Goal: Transaction & Acquisition: Purchase product/service

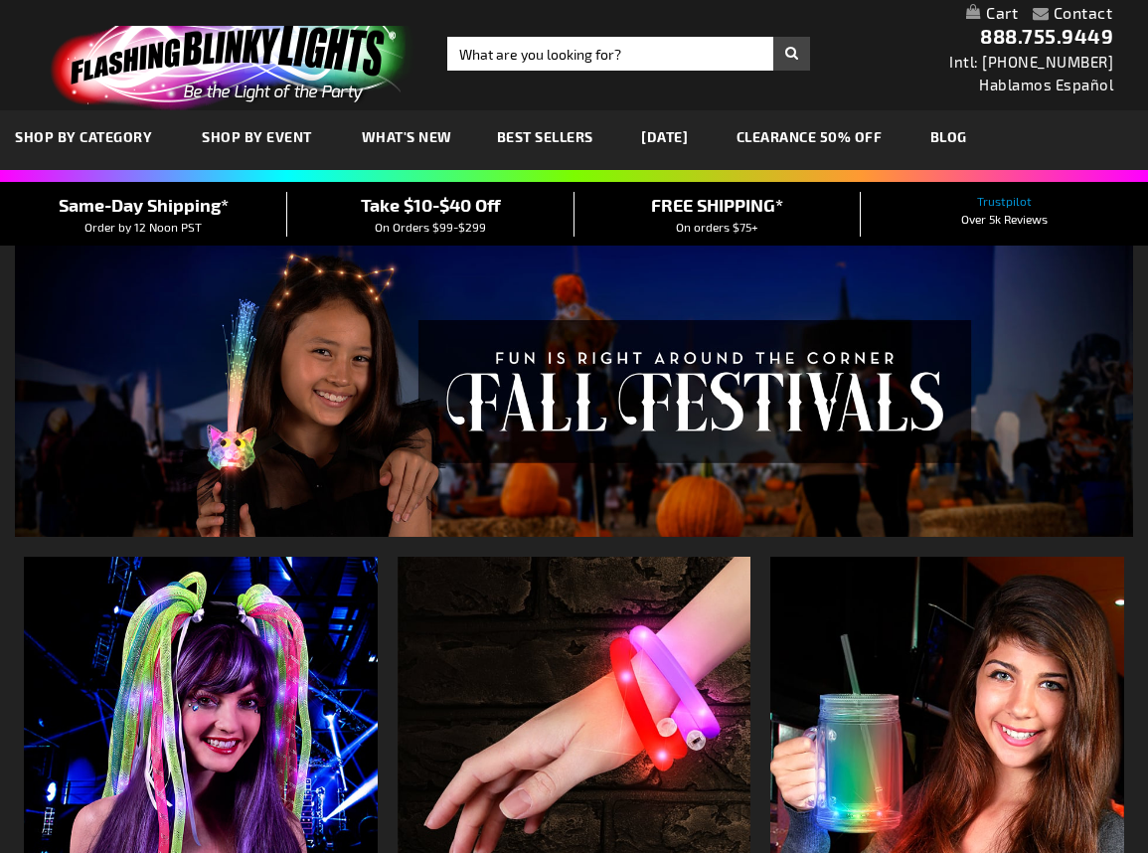
click at [512, 61] on input "Search" at bounding box center [628, 54] width 363 height 34
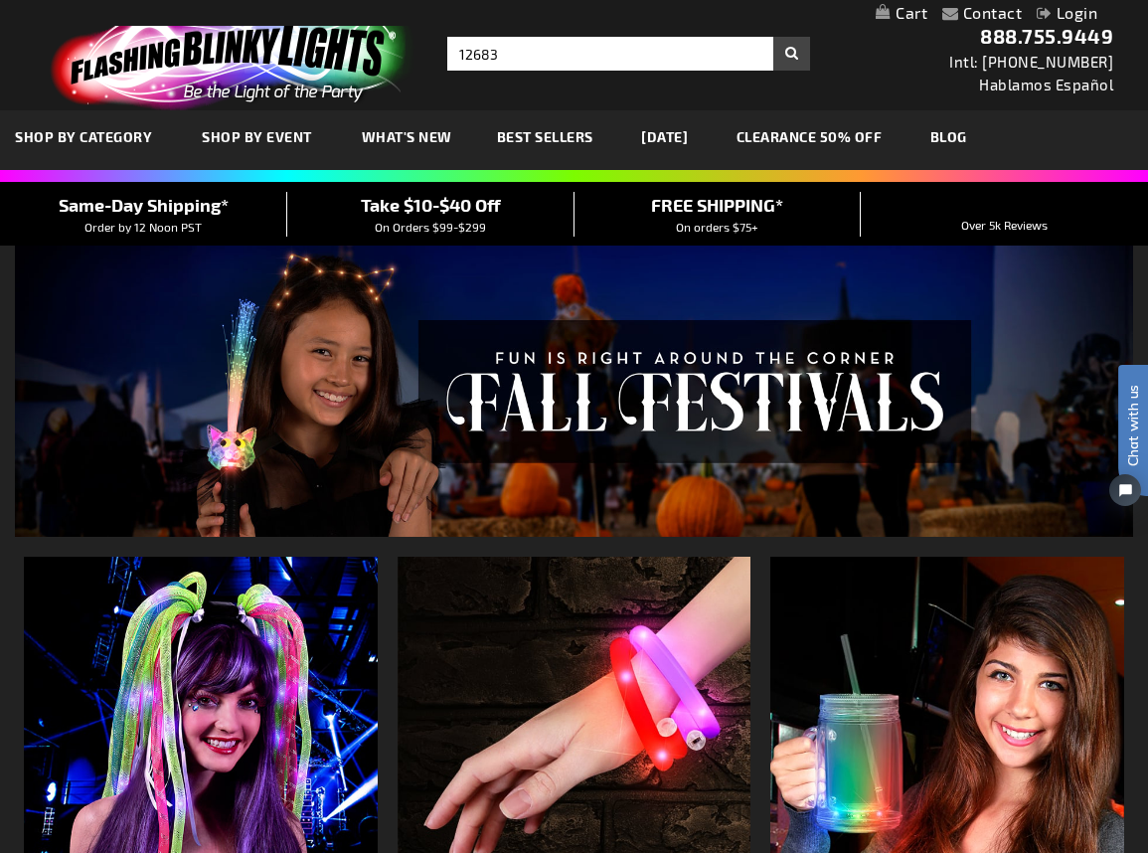
type input "12683"
click at [773, 37] on button "Search" at bounding box center [791, 54] width 37 height 34
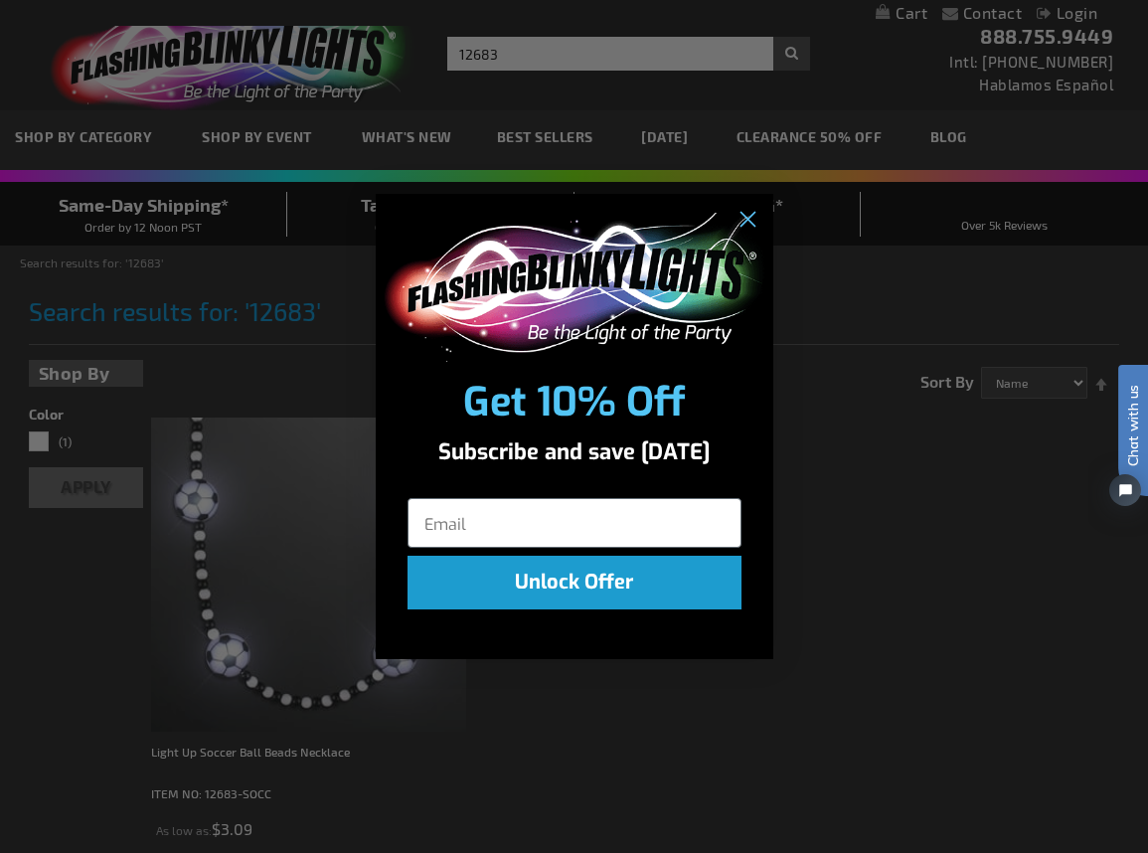
drag, startPoint x: 515, startPoint y: 49, endPoint x: 501, endPoint y: 56, distance: 15.6
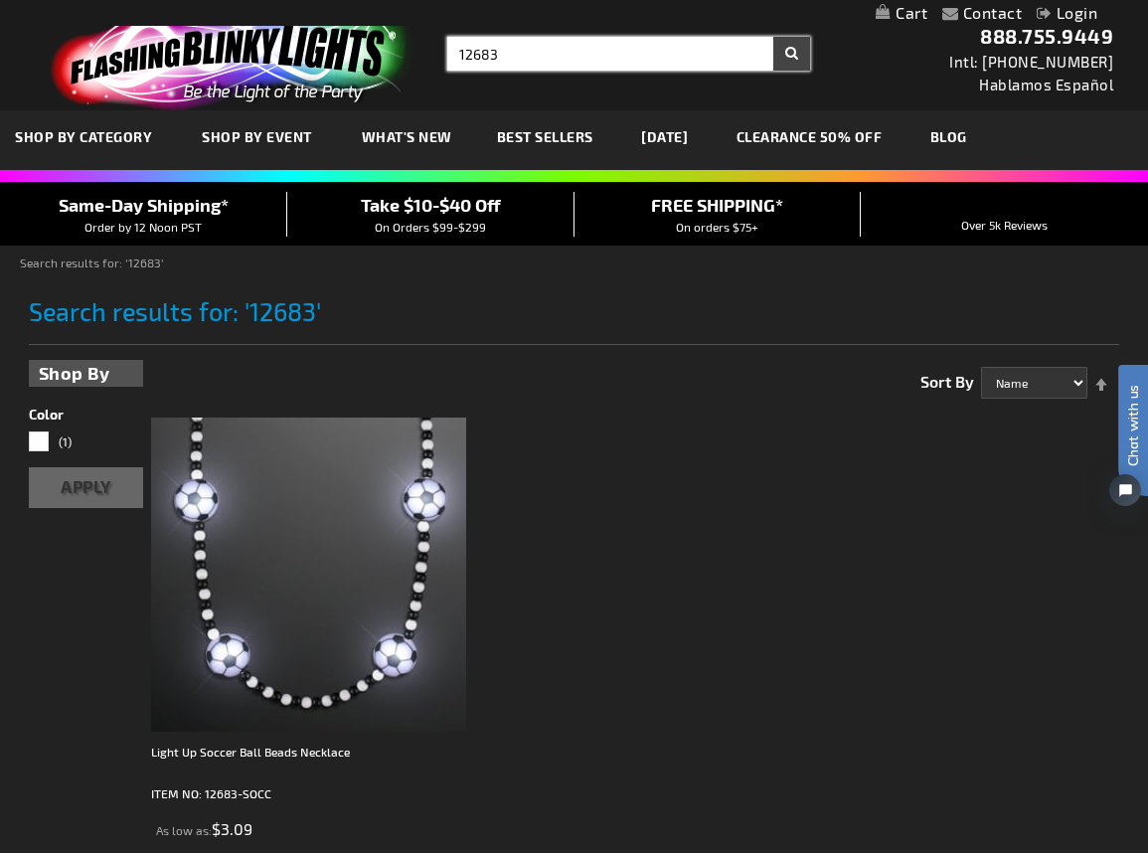
drag, startPoint x: 521, startPoint y: 55, endPoint x: 449, endPoint y: 55, distance: 71.6
click at [449, 55] on input "12683" at bounding box center [628, 54] width 363 height 34
type input "12380"
click at [773, 37] on button "Search" at bounding box center [791, 54] width 37 height 34
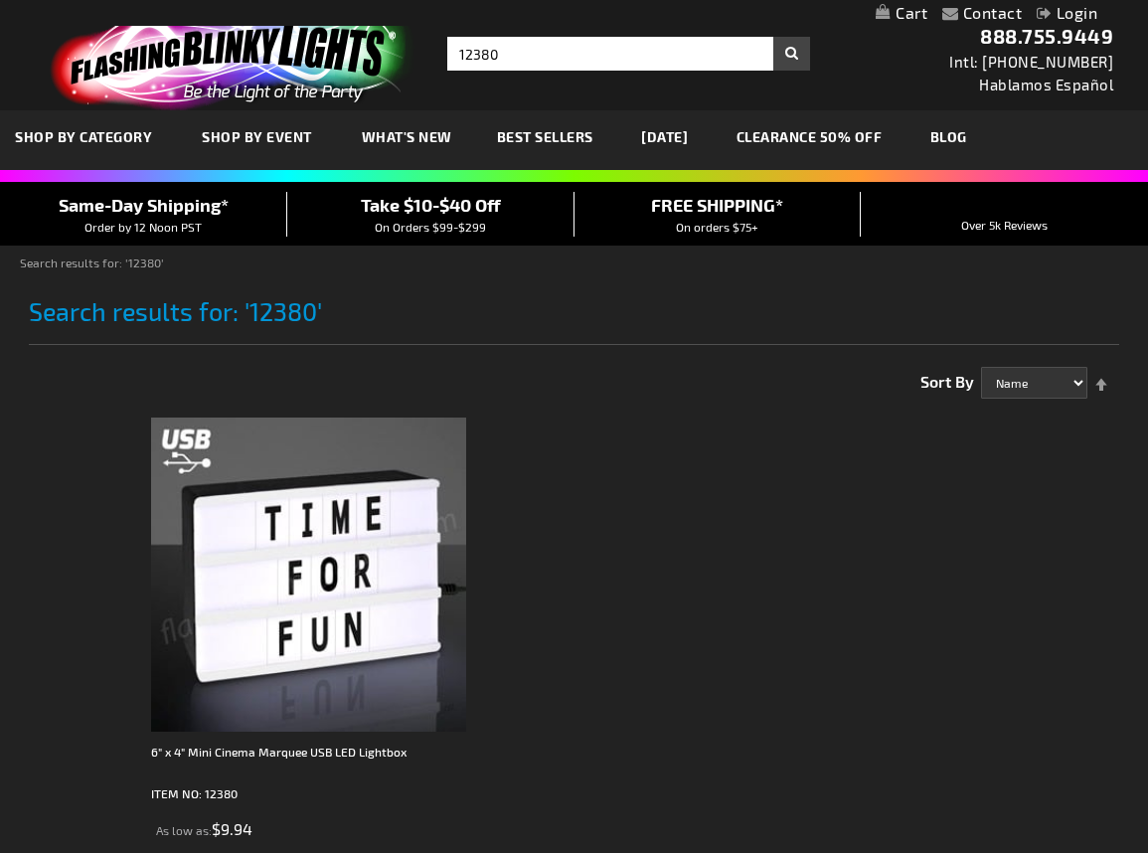
click at [353, 481] on img at bounding box center [308, 574] width 314 height 314
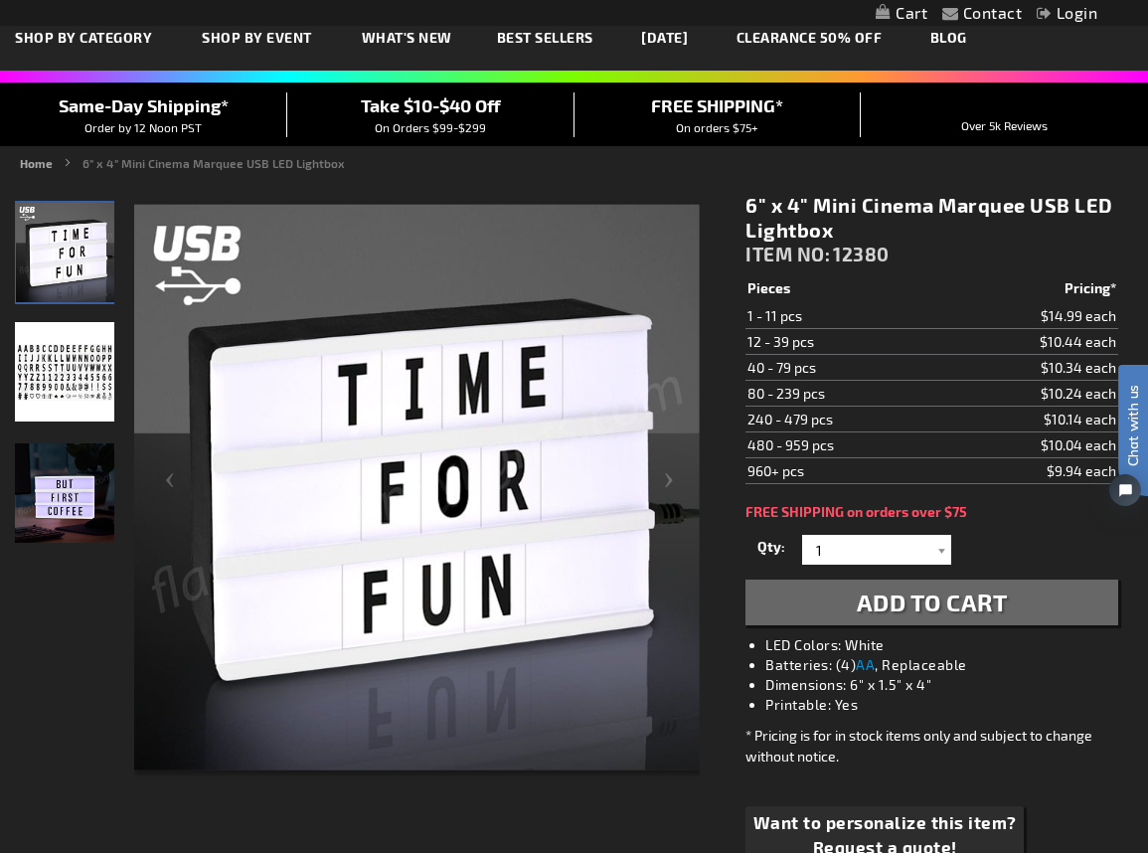
click at [81, 497] on img at bounding box center [64, 492] width 99 height 99
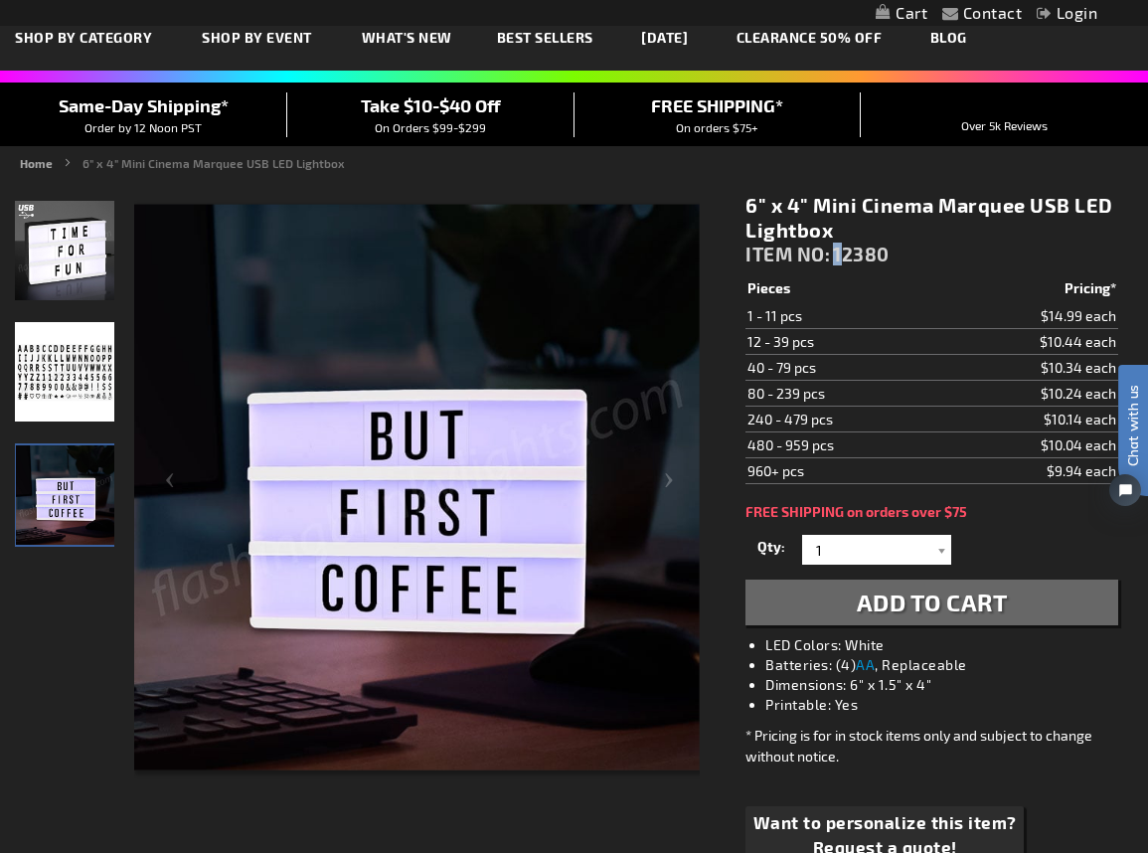
drag, startPoint x: 834, startPoint y: 252, endPoint x: 848, endPoint y: 252, distance: 13.9
click at [848, 252] on span "12380" at bounding box center [861, 253] width 57 height 23
click at [913, 259] on div "6" x 4" Mini Cinema Marquee USB LED Lightbox ITEM NO: 12380" at bounding box center [931, 234] width 373 height 82
drag, startPoint x: 894, startPoint y: 250, endPoint x: 831, endPoint y: 260, distance: 64.4
click at [831, 260] on div "6" x 4" Mini Cinema Marquee USB LED Lightbox ITEM NO: 12380" at bounding box center [931, 234] width 373 height 82
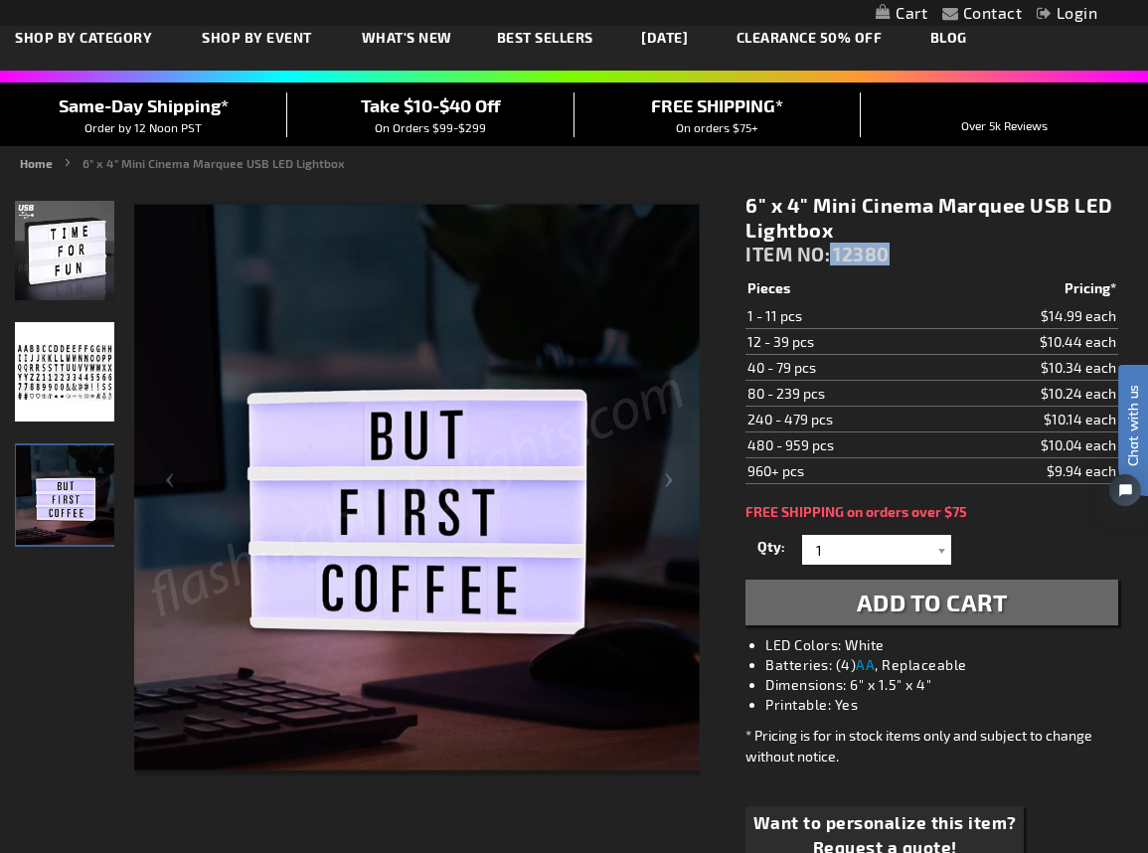
copy div "12380"
